Goal: Task Accomplishment & Management: Use online tool/utility

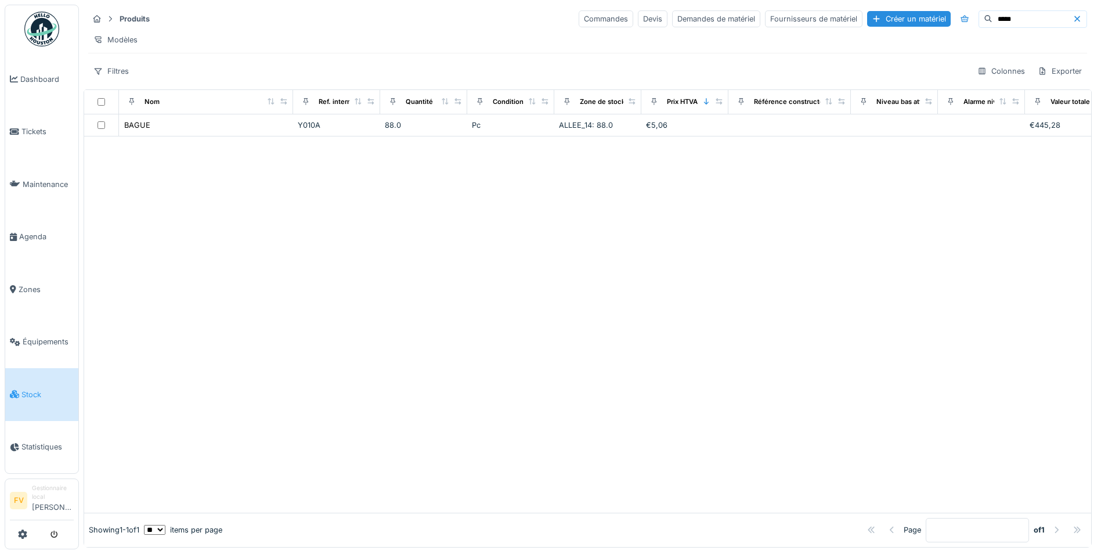
click at [237, 68] on div "Produits Commandes Devis Demandes de matériel Fournisseurs de matériel Créer un…" at bounding box center [588, 45] width 1008 height 80
click at [33, 389] on span "Stock" at bounding box center [47, 394] width 52 height 11
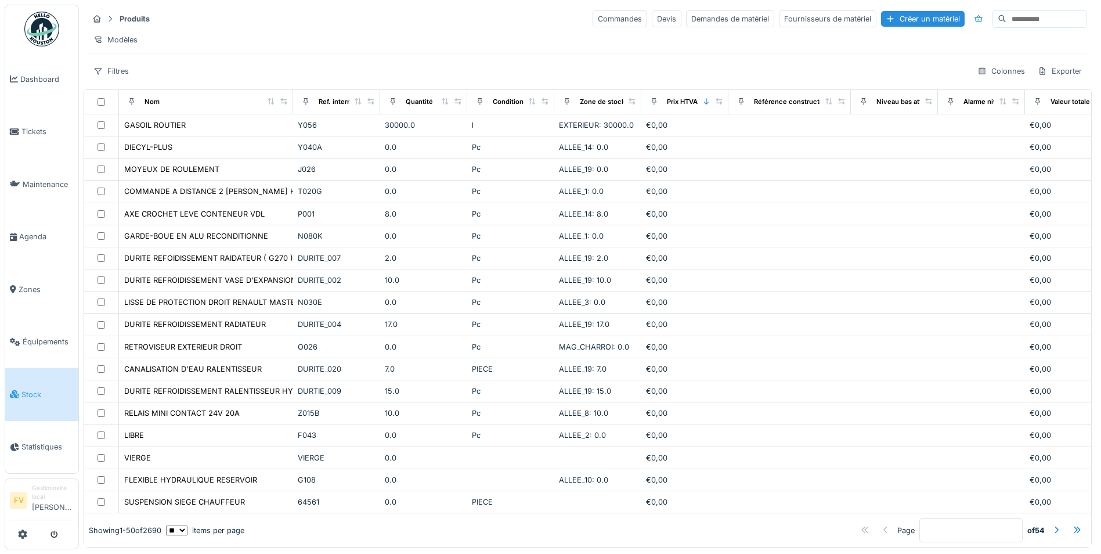
click at [202, 66] on div "Produits Commandes Devis Demandes de matériel Fournisseurs de matériel Créer un…" at bounding box center [588, 45] width 1008 height 80
click at [351, 46] on div "Modèles" at bounding box center [587, 39] width 999 height 17
click at [369, 70] on div "Produits Commandes Devis Demandes de matériel Fournisseurs de matériel Créer un…" at bounding box center [588, 45] width 1008 height 80
click at [1007, 19] on input at bounding box center [1047, 19] width 80 height 16
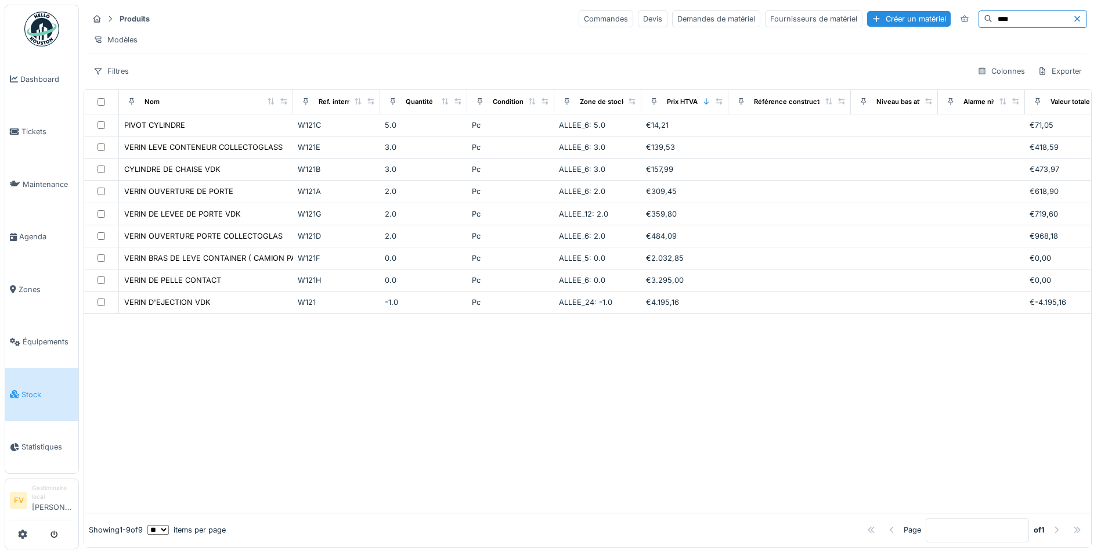
type input "****"
